Goal: Information Seeking & Learning: Learn about a topic

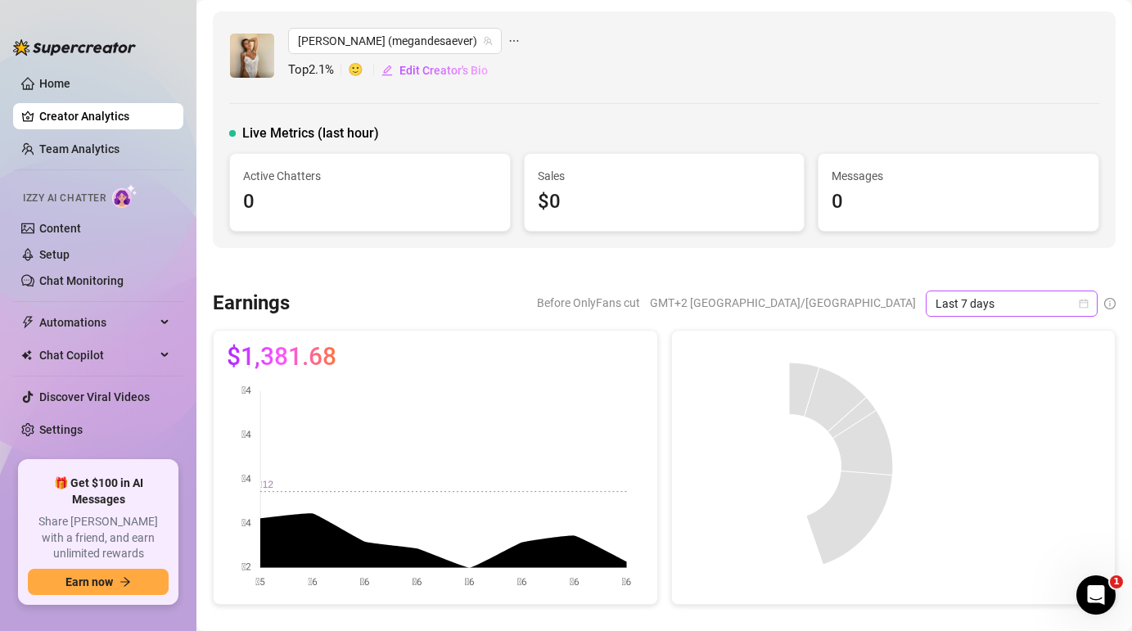
click at [969, 301] on span "Last 7 days" at bounding box center [1011, 303] width 152 height 25
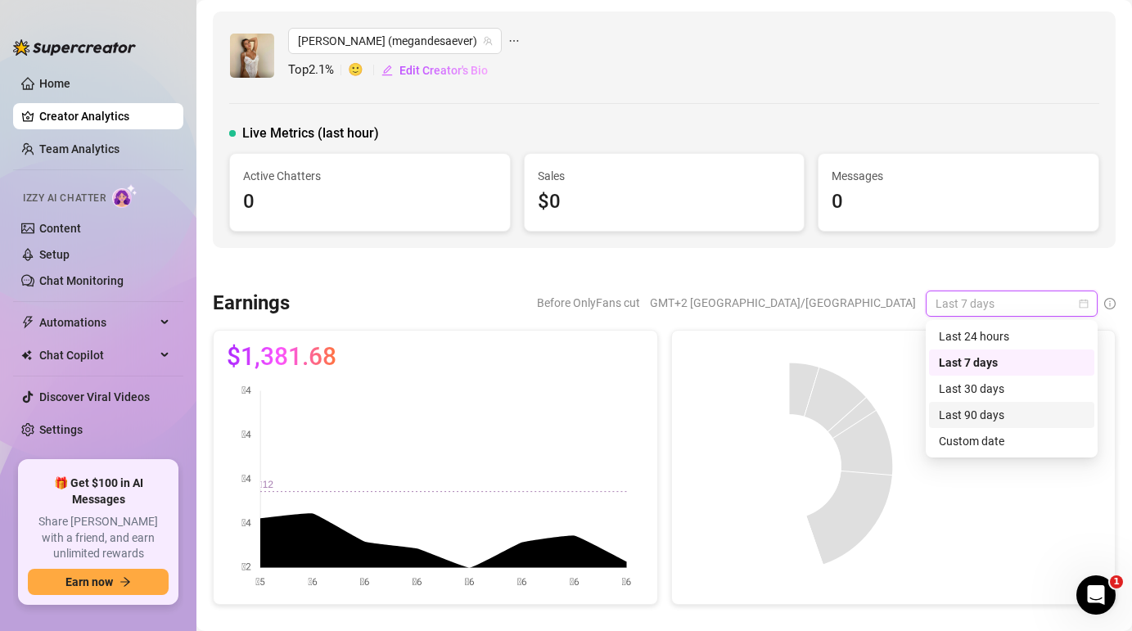
click at [971, 416] on div "Last 90 days" at bounding box center [1011, 415] width 146 height 18
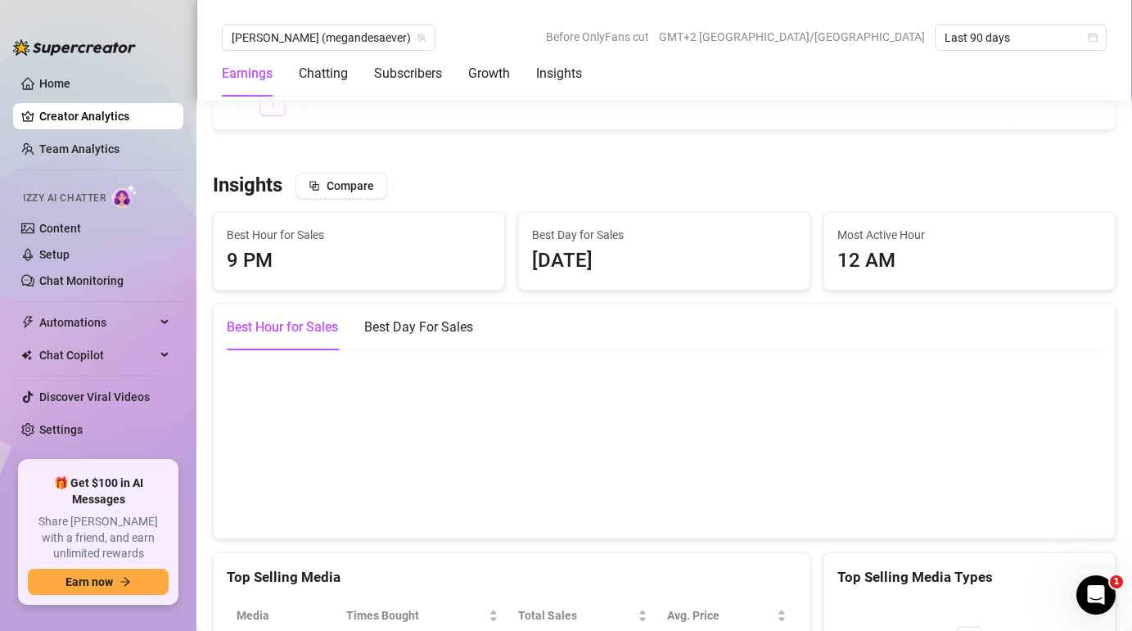
scroll to position [2280, 0]
click at [400, 329] on div "Best Day For Sales" at bounding box center [418, 326] width 109 height 20
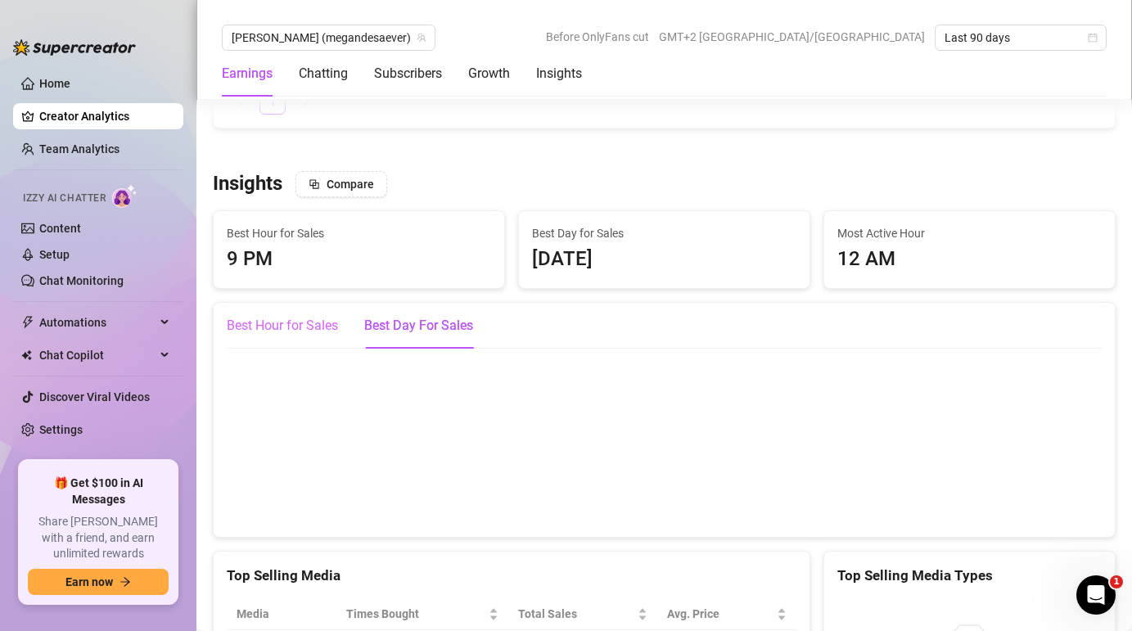
click at [261, 313] on div "Best Hour for Sales" at bounding box center [282, 326] width 111 height 46
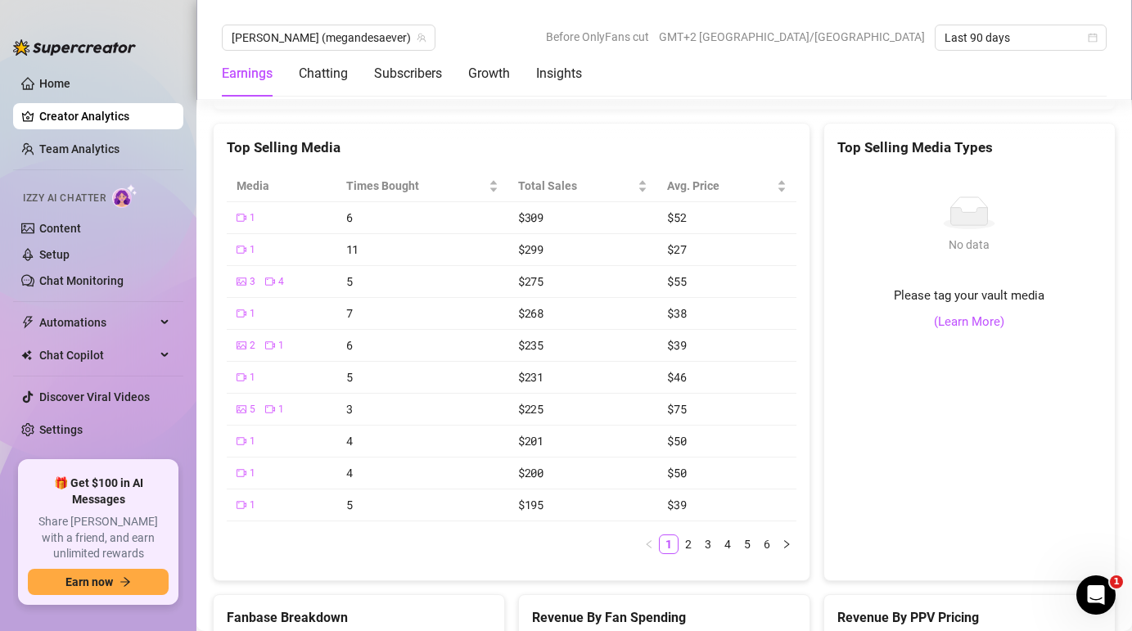
scroll to position [2707, 0]
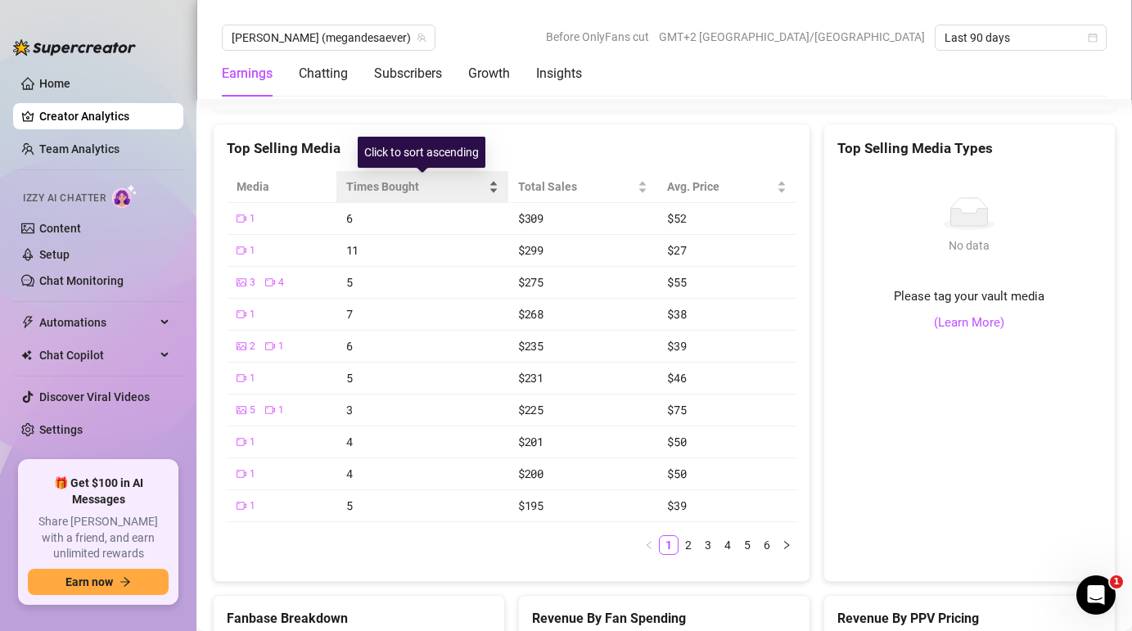
click at [402, 187] on span "Times Bought" at bounding box center [415, 187] width 139 height 18
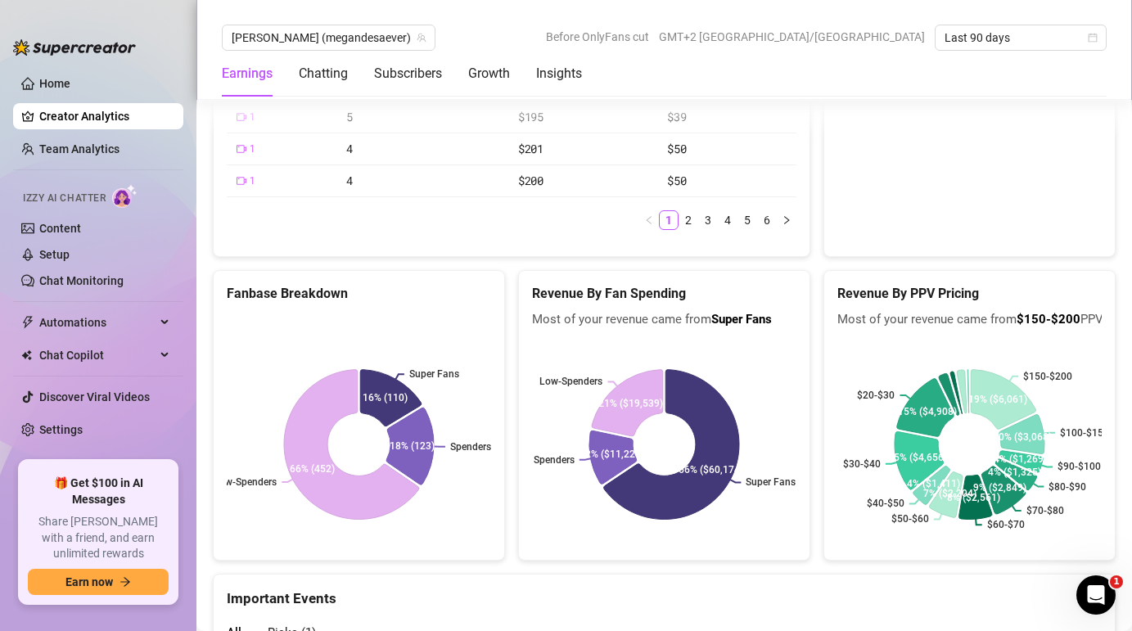
scroll to position [3038, 0]
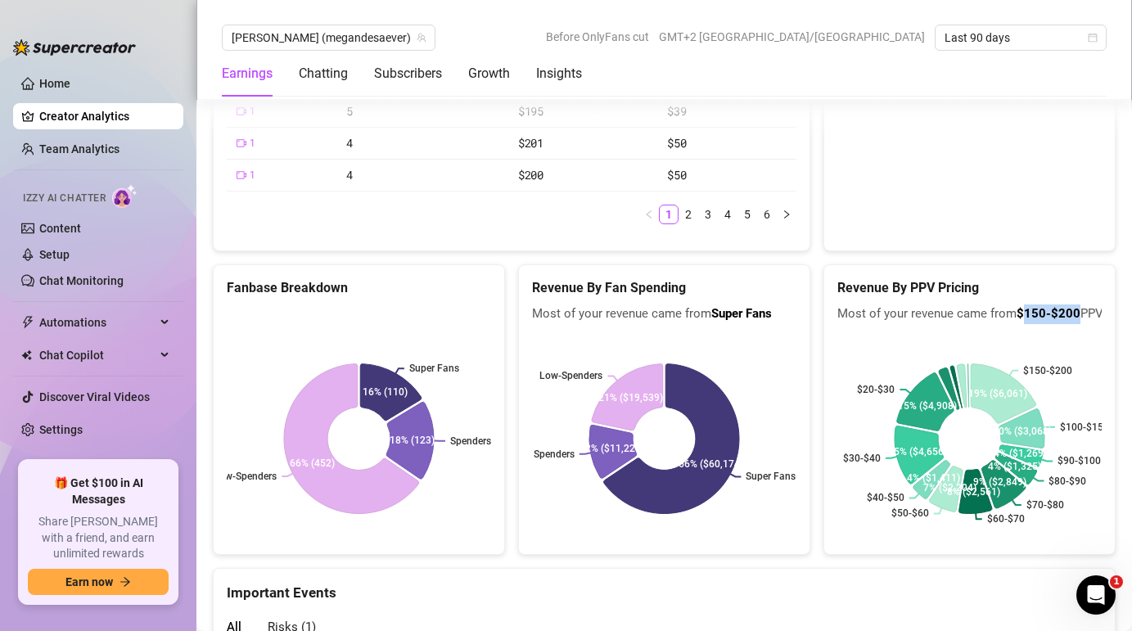
drag, startPoint x: 1076, startPoint y: 316, endPoint x: 1025, endPoint y: 318, distance: 50.8
click at [1025, 318] on b "$150-$200" at bounding box center [1048, 313] width 64 height 15
click at [995, 329] on div "$150-$200 $100-$150 $90-$100 $80-$90 $70-$80 $60-$70 $50-$60 $40-$50 $30-$40 $2…" at bounding box center [969, 438] width 290 height 231
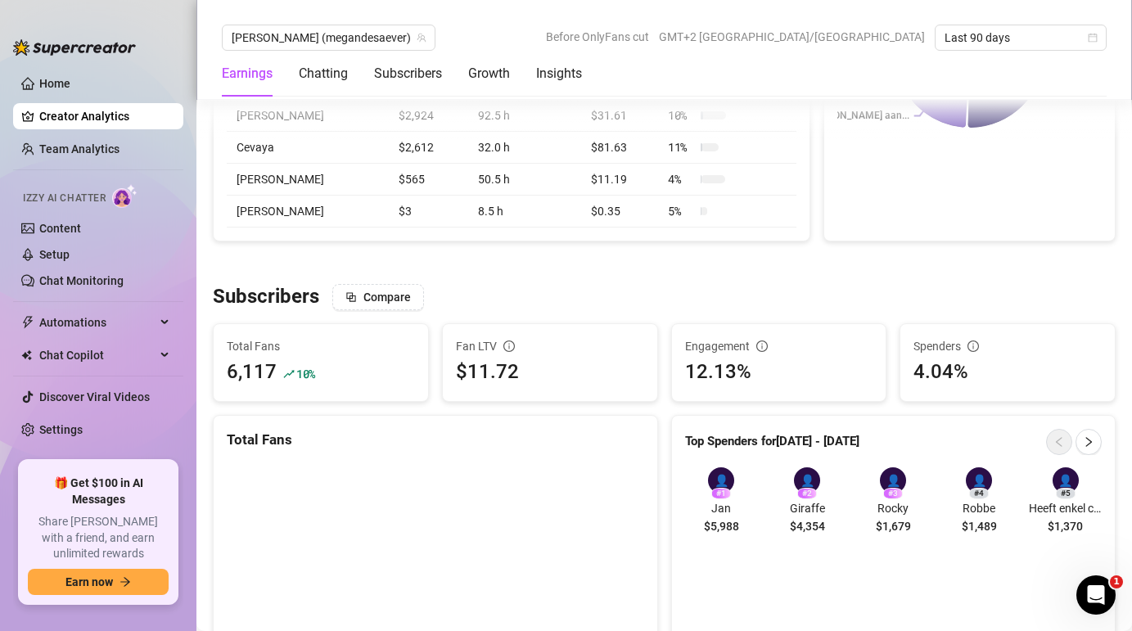
scroll to position [803, 0]
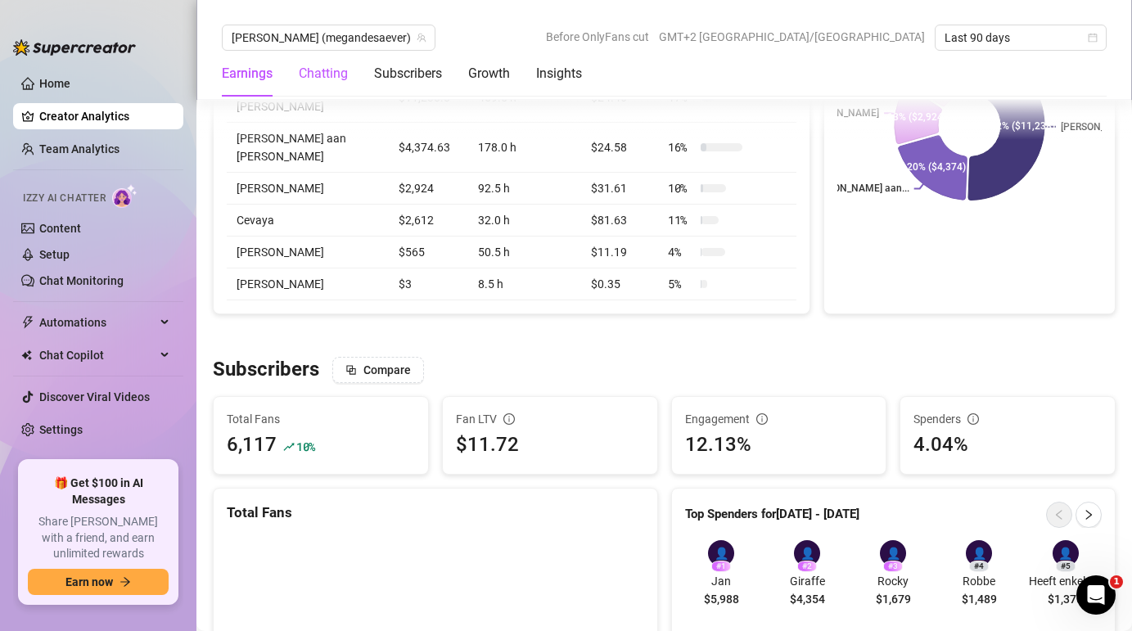
click at [308, 69] on div "Chatting" at bounding box center [323, 74] width 49 height 20
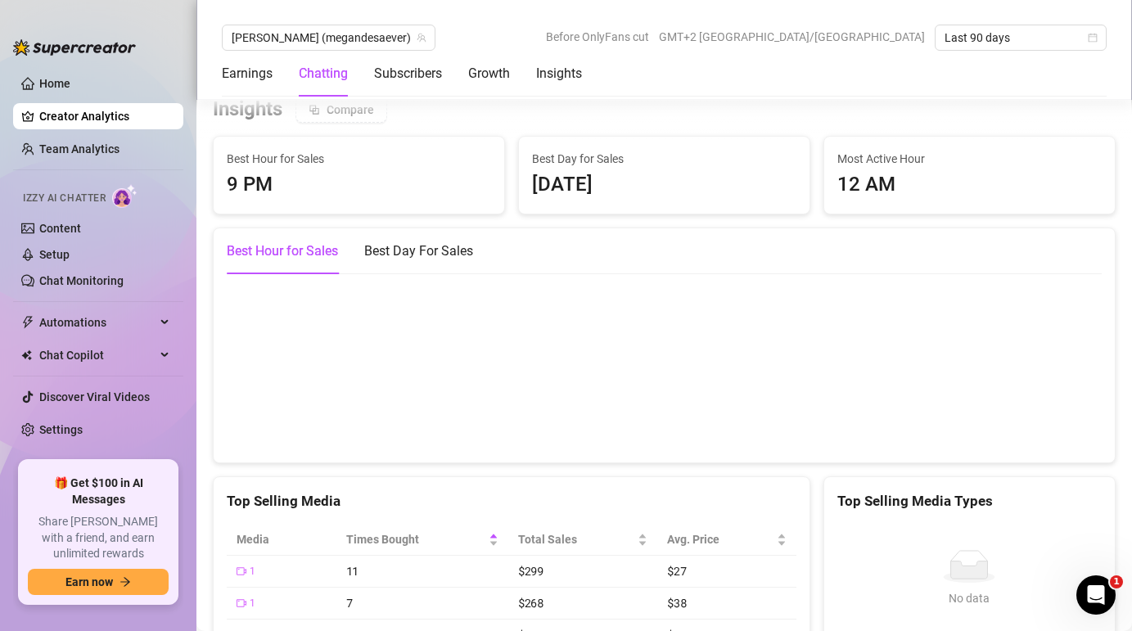
scroll to position [2388, 0]
click at [482, 71] on div "Growth" at bounding box center [489, 74] width 42 height 20
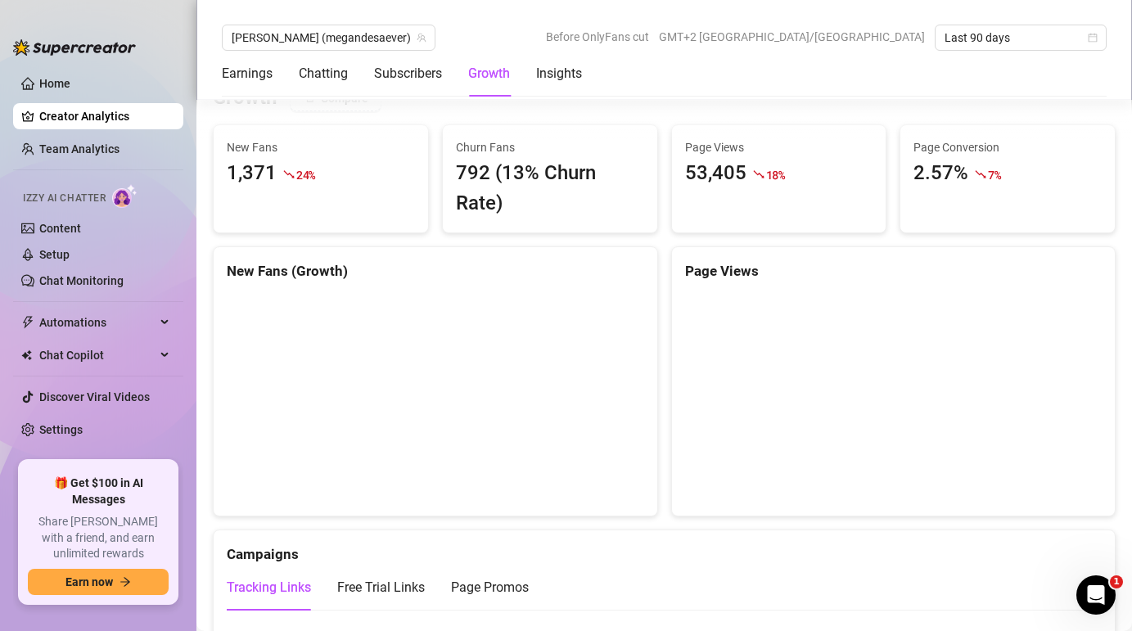
scroll to position [1469, 0]
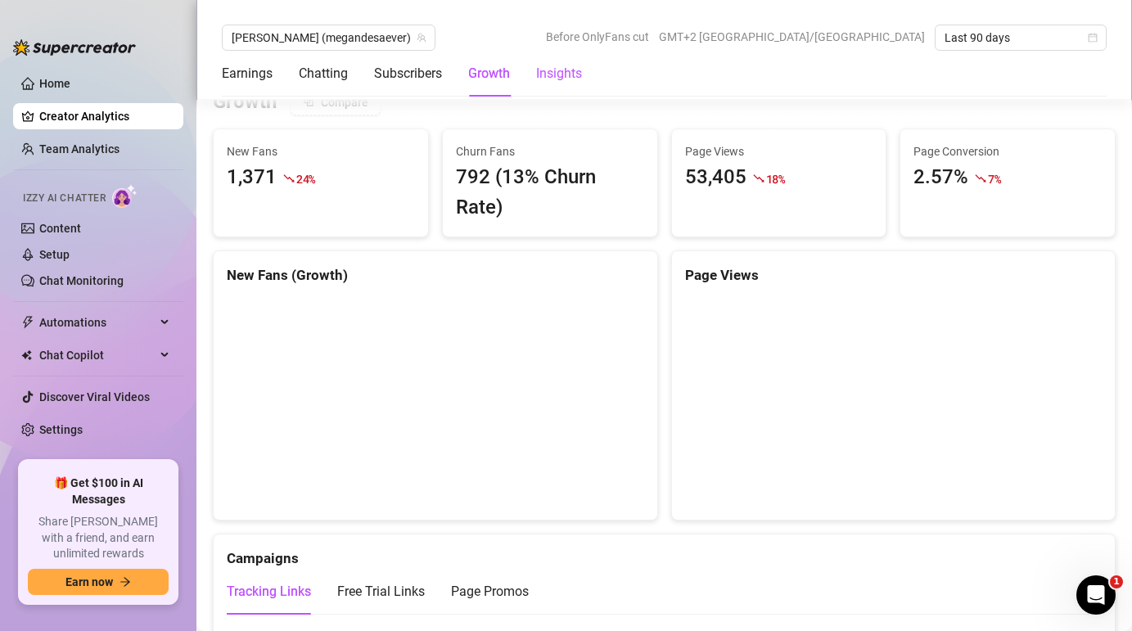
click at [575, 79] on div "Insights" at bounding box center [559, 74] width 46 height 20
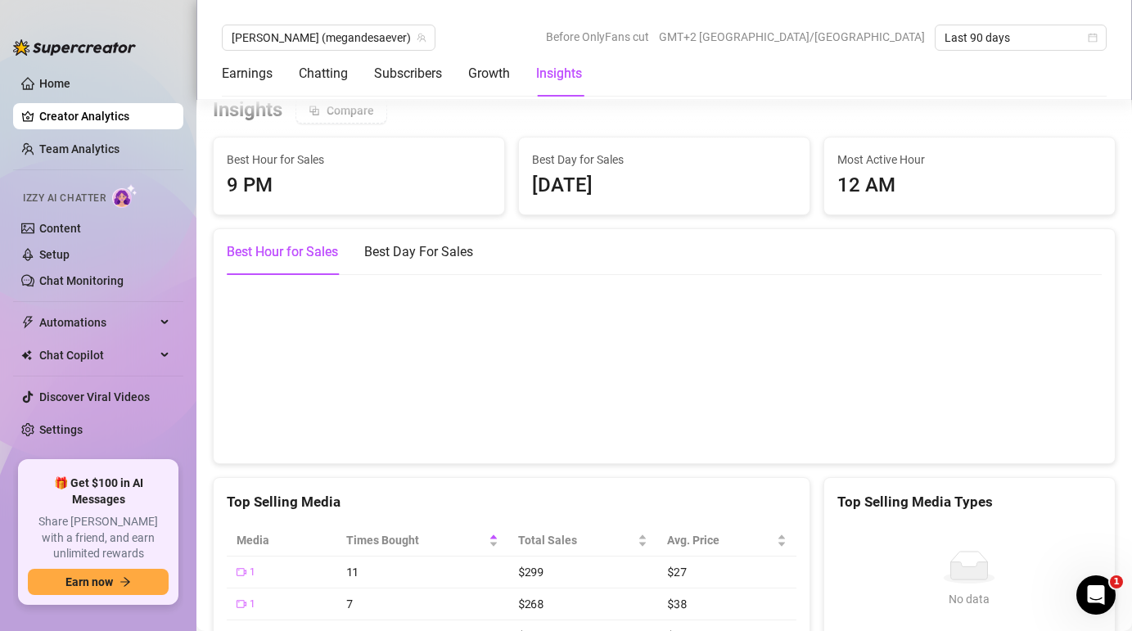
scroll to position [2395, 0]
